Goal: Entertainment & Leisure: Consume media (video, audio)

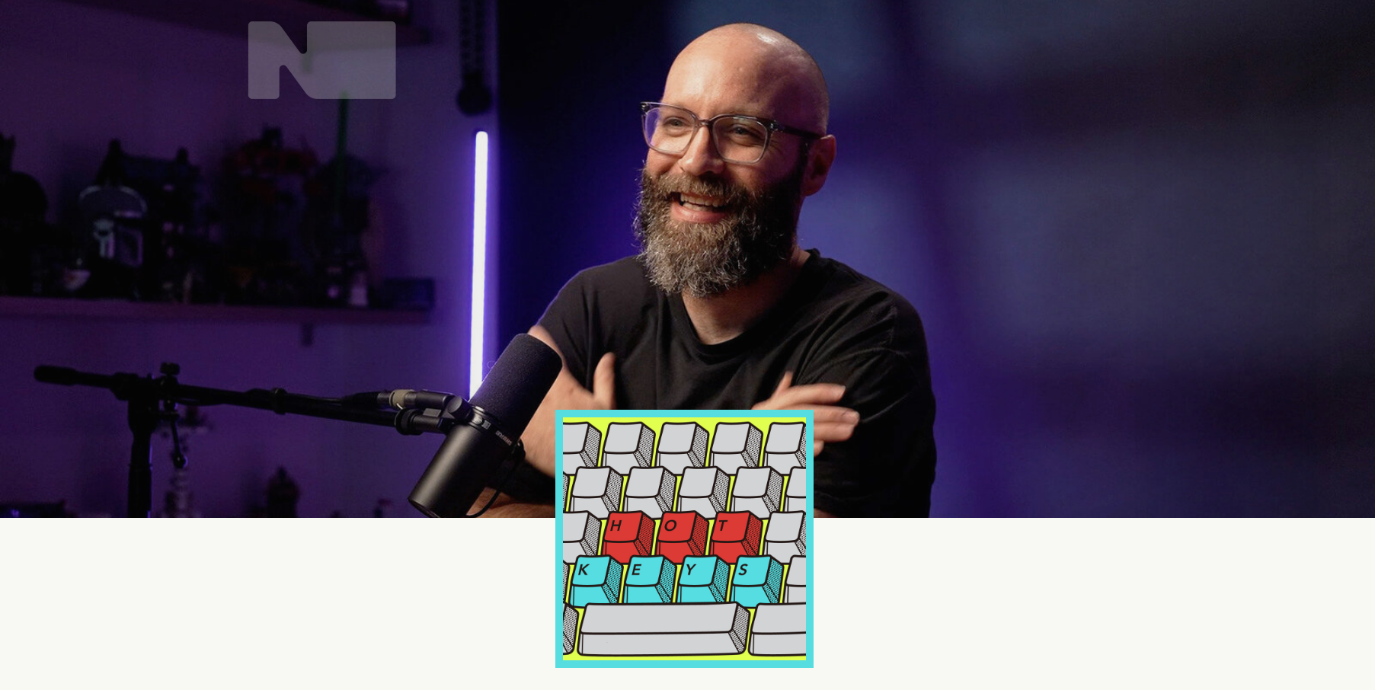
click at [309, 55] on div at bounding box center [322, 60] width 168 height 99
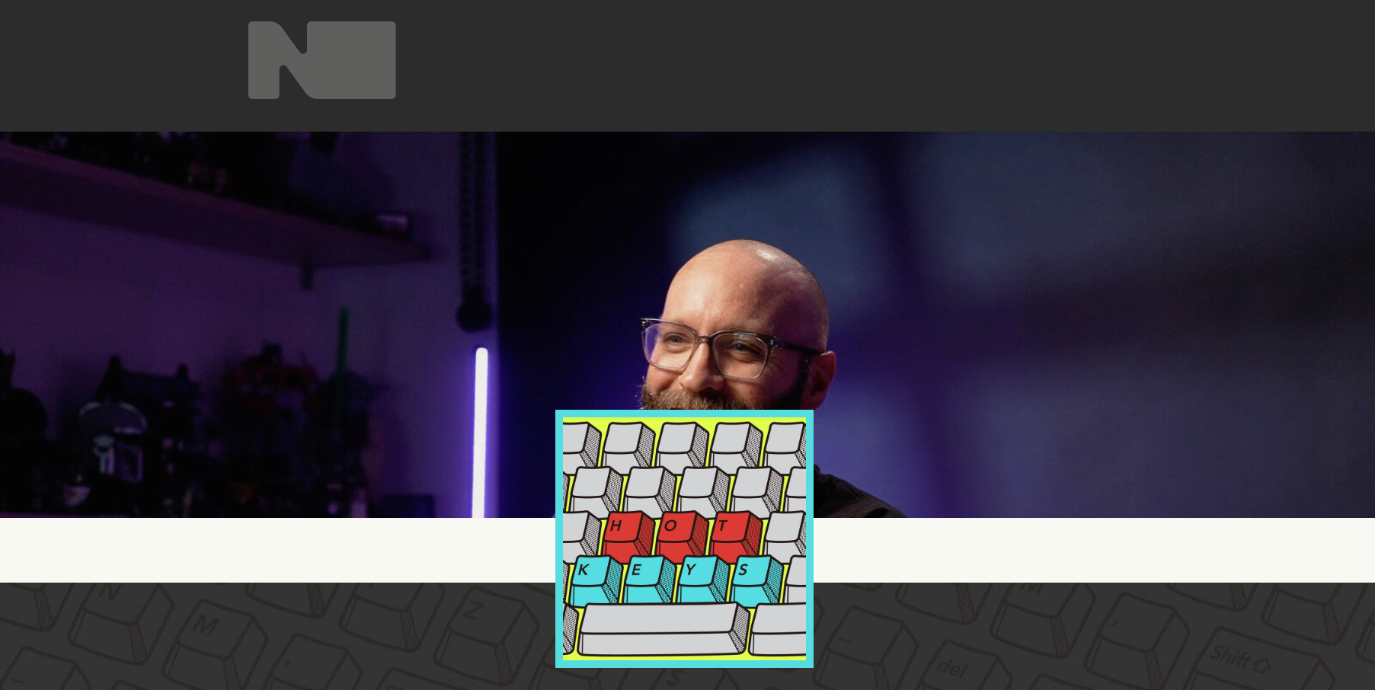
scroll to position [784, 0]
